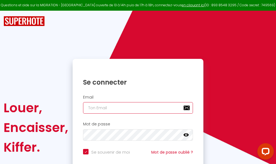
click at [119, 109] on input "email" at bounding box center [138, 108] width 110 height 12
type input "m"
checkbox input "true"
type input "ma"
checkbox input "true"
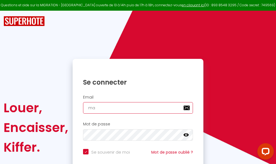
type input "mar"
checkbox input "true"
type input "marc"
checkbox input "true"
type input "marcd"
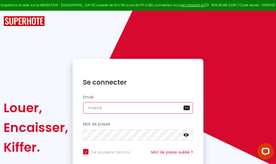
checkbox input "true"
type input "marcdp"
checkbox input "true"
type input "marcdpo"
checkbox input "true"
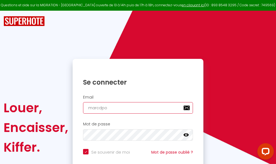
type input "marcdpoz"
checkbox input "true"
type input "marcdpoz."
checkbox input "true"
type input "marcdpoz.l"
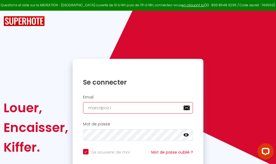
checkbox input "true"
type input "marcdpoz.lo"
checkbox input "true"
type input "marcdpoz.loc"
checkbox input "true"
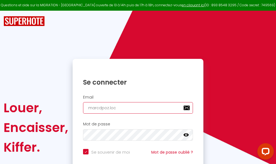
type input "marcdpoz.loca"
checkbox input "true"
type input "marcdpoz.locat"
checkbox input "true"
type input "marcdpoz.locati"
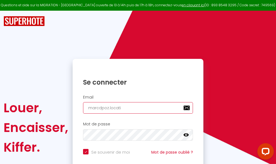
checkbox input "true"
type input "marcdpoz.locatio"
checkbox input "true"
type input "marcdpoz.location"
checkbox input "true"
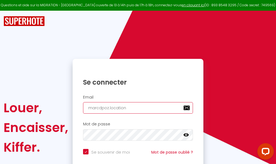
type input "marcdpoz.location@"
checkbox input "true"
type input "marcdpoz.location@g"
checkbox input "true"
type input "marcdpoz.location@gm"
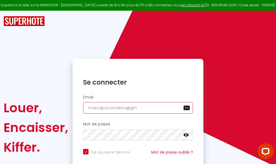
checkbox input "true"
type input "marcdpoz.location@gma"
checkbox input "true"
type input "marcdpoz.location@gmai"
checkbox input "true"
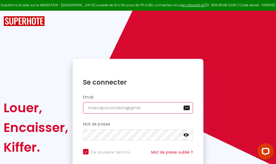
type input "[EMAIL_ADDRESS]"
checkbox input "true"
type input "[EMAIL_ADDRESS]."
checkbox input "true"
type input "marcdpoz.location@gmail.c"
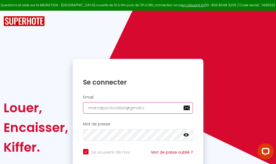
checkbox input "true"
type input "[EMAIL_ADDRESS][DOMAIN_NAME]"
checkbox input "true"
type input "[EMAIL_ADDRESS][DOMAIN_NAME]"
checkbox input "true"
